Goal: Transaction & Acquisition: Purchase product/service

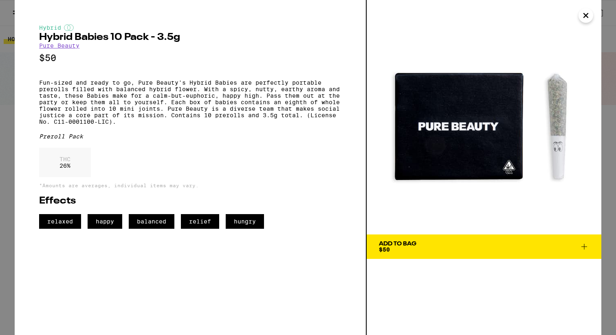
click at [139, 95] on p "Fun-sized and ready to go, Pure Beauty's Hybrid Babies are perfectly portable p…" at bounding box center [190, 102] width 302 height 46
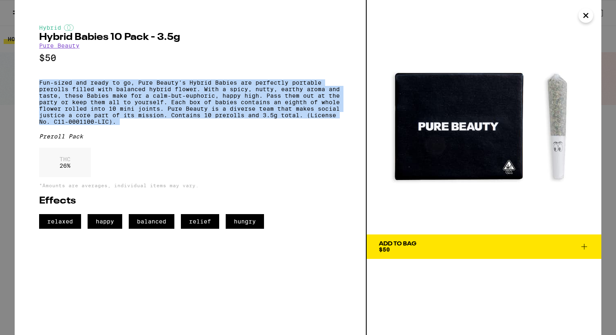
click at [139, 95] on p "Fun-sized and ready to go, Pure Beauty's Hybrid Babies are perfectly portable p…" at bounding box center [190, 102] width 302 height 46
click at [152, 96] on p "Fun-sized and ready to go, Pure Beauty's Hybrid Babies are perfectly portable p…" at bounding box center [190, 102] width 302 height 46
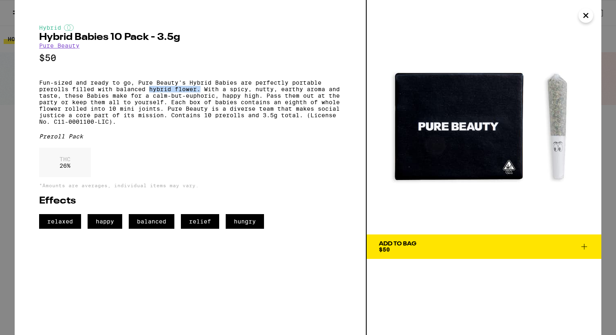
drag, startPoint x: 183, startPoint y: 95, endPoint x: 202, endPoint y: 94, distance: 19.2
click at [202, 94] on p "Fun-sized and ready to go, Pure Beauty's Hybrid Babies are perfectly portable p…" at bounding box center [190, 102] width 302 height 46
click at [62, 98] on p "Fun-sized and ready to go, Pure Beauty's Hybrid Babies are perfectly portable p…" at bounding box center [190, 102] width 302 height 46
drag, startPoint x: 318, startPoint y: 109, endPoint x: 64, endPoint y: 118, distance: 253.6
click at [64, 118] on p "Fun-sized and ready to go, Pure Beauty's Hybrid Babies are perfectly portable p…" at bounding box center [190, 102] width 302 height 46
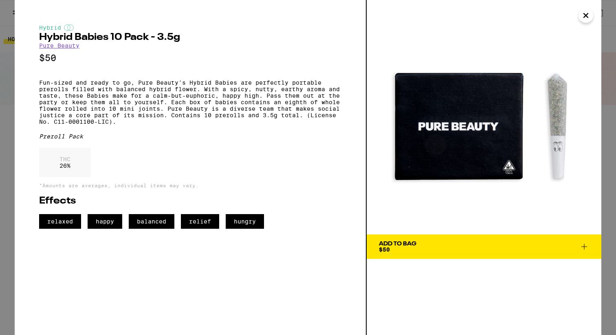
click at [130, 117] on p "Fun-sized and ready to go, Pure Beauty's Hybrid Babies are perfectly portable p…" at bounding box center [190, 102] width 302 height 46
click at [170, 103] on p "Fun-sized and ready to go, Pure Beauty's Hybrid Babies are perfectly portable p…" at bounding box center [190, 102] width 302 height 46
click at [585, 17] on icon "Close" at bounding box center [586, 15] width 4 height 4
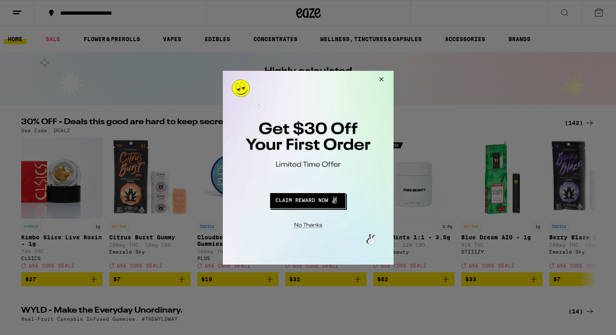
click at [379, 77] on button "Close Modal" at bounding box center [380, 80] width 22 height 20
